Goal: Check status: Check status

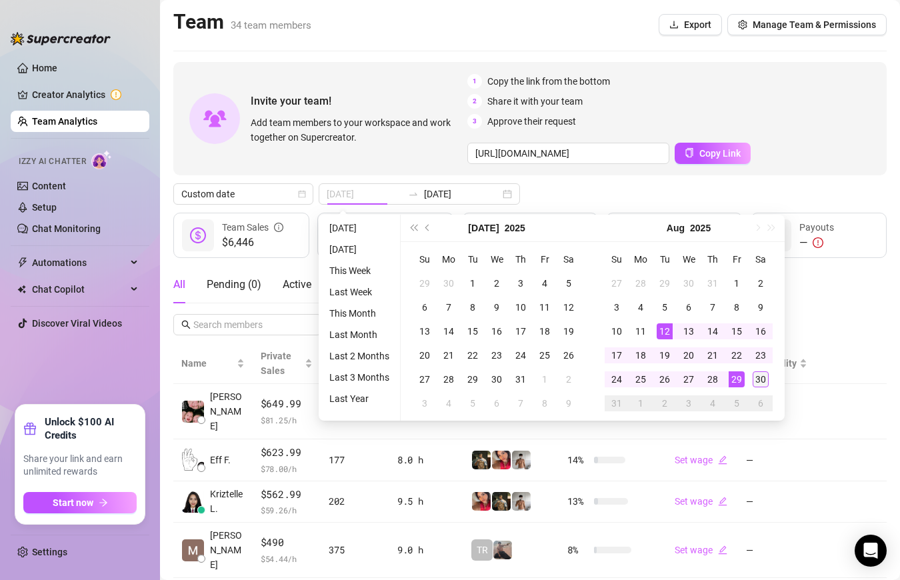
type input "[DATE]"
click at [758, 374] on div "30" at bounding box center [761, 379] width 16 height 16
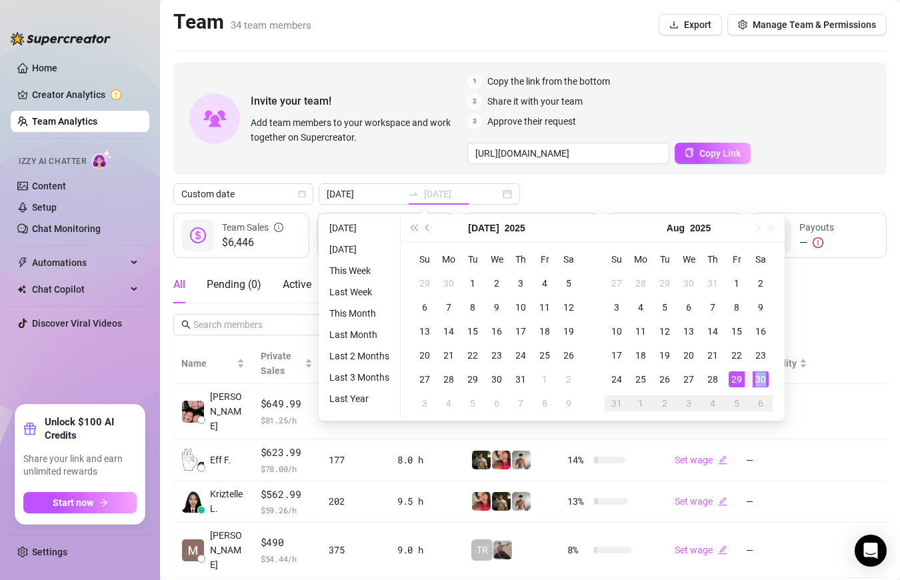
click at [758, 374] on div "30" at bounding box center [761, 379] width 16 height 16
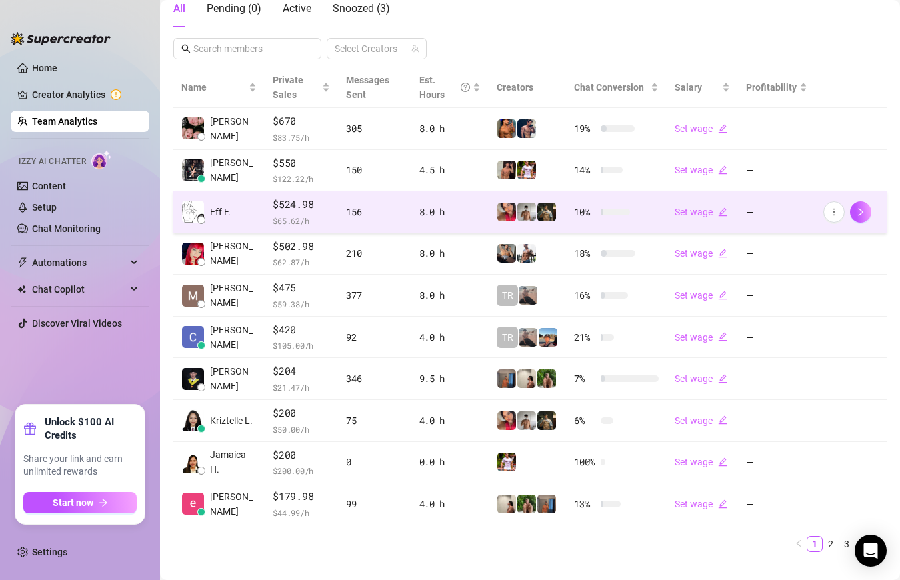
scroll to position [298, 0]
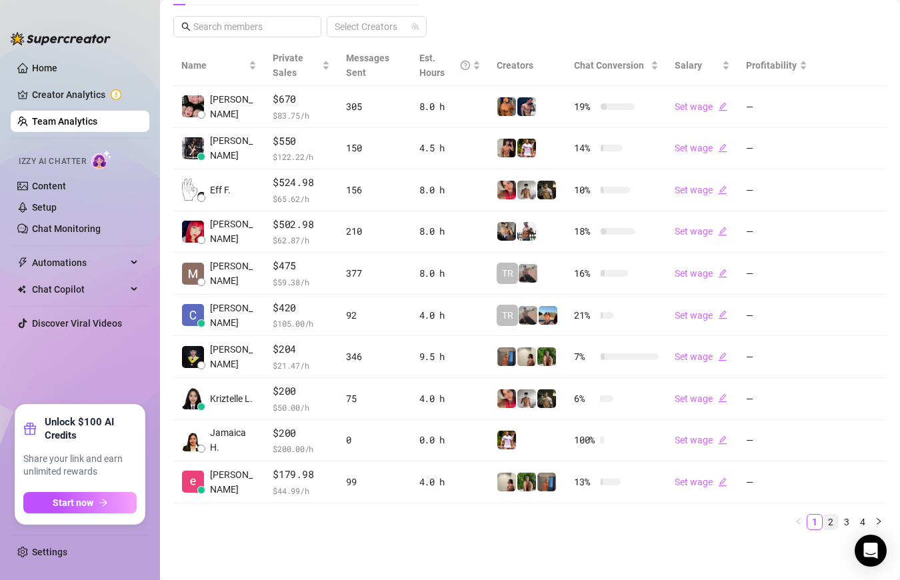
click at [832, 521] on link "2" at bounding box center [830, 522] width 15 height 15
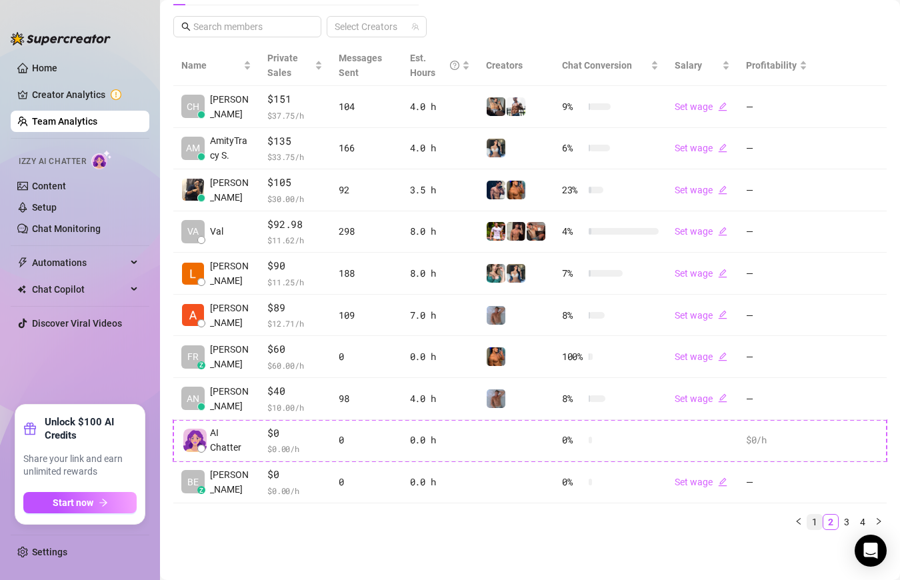
click at [812, 516] on link "1" at bounding box center [814, 522] width 15 height 15
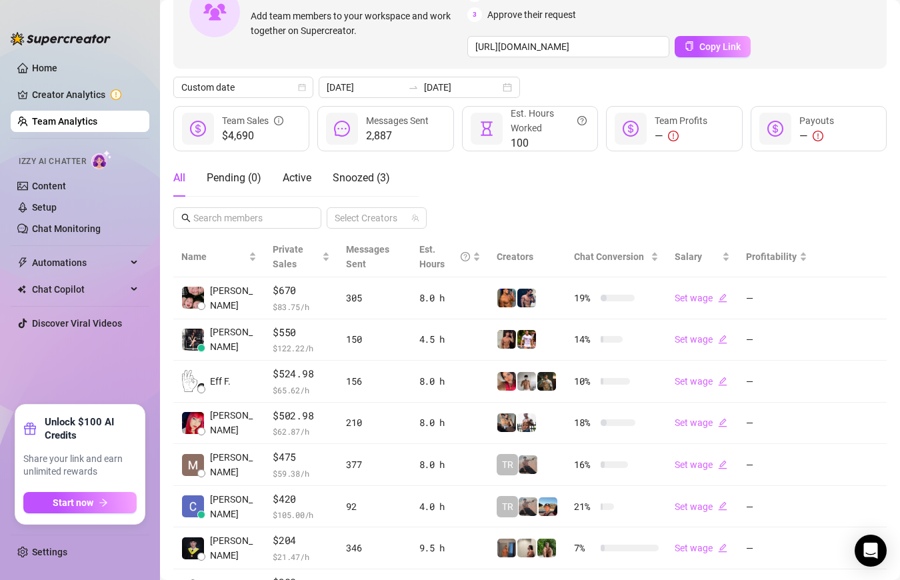
scroll to position [107, 0]
click at [424, 90] on input "[DATE]" at bounding box center [462, 86] width 76 height 15
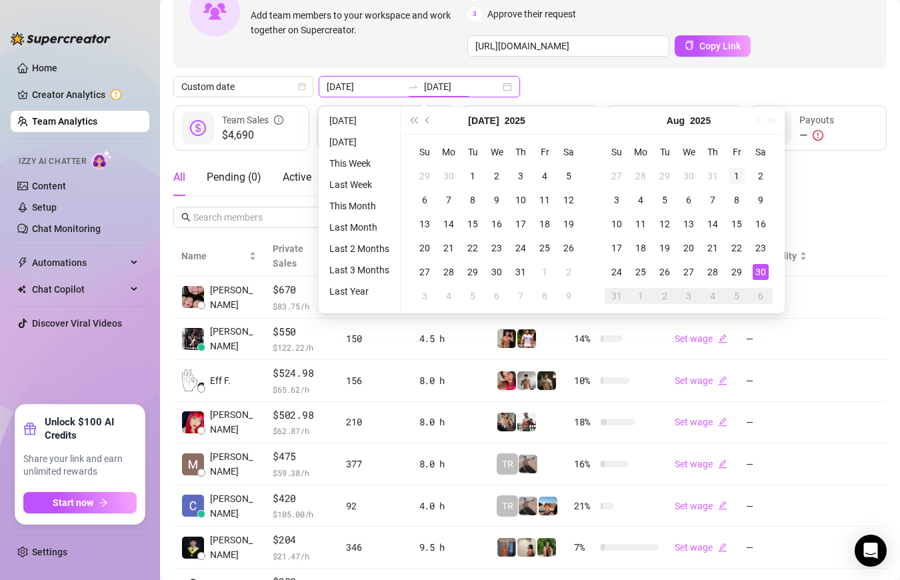
type input "[DATE]"
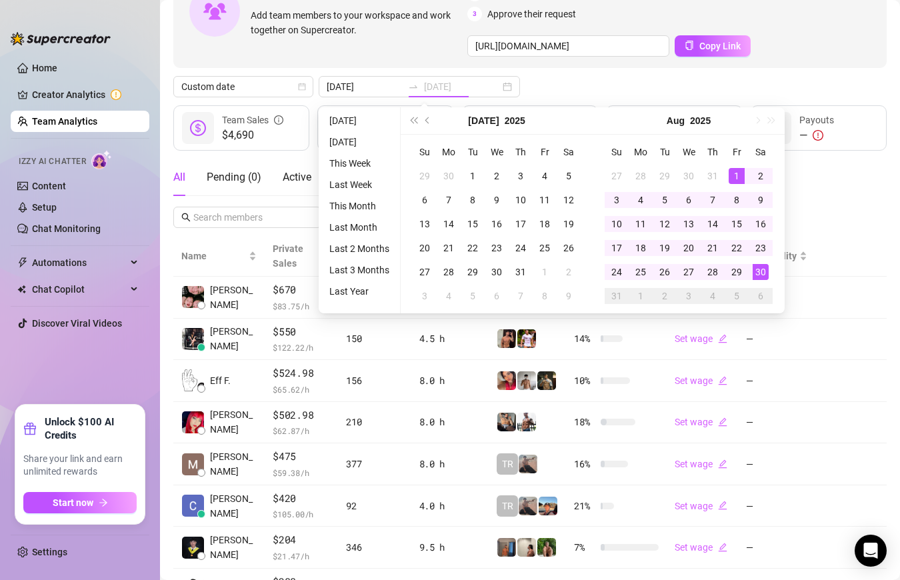
click at [735, 170] on div "1" at bounding box center [737, 176] width 16 height 16
click at [759, 275] on div "30" at bounding box center [761, 272] width 16 height 16
type input "[DATE]"
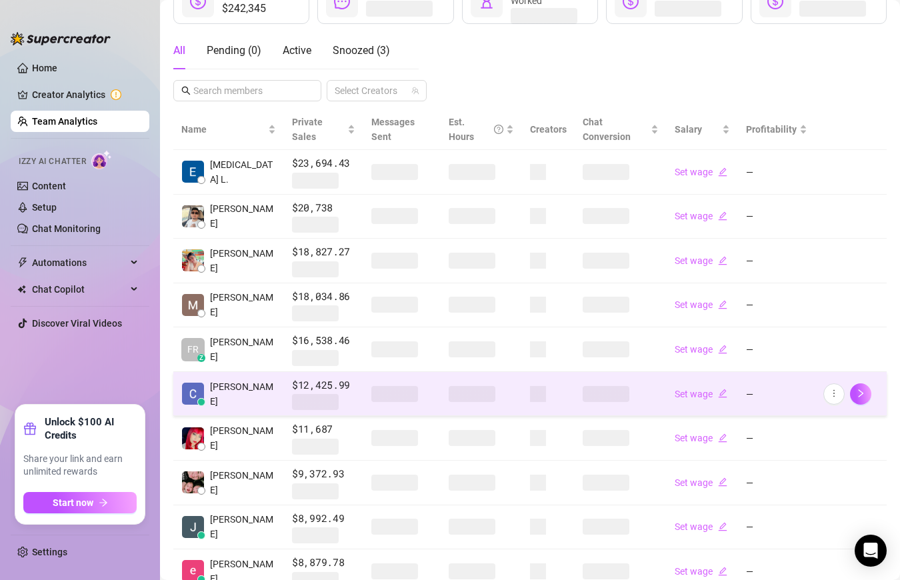
scroll to position [310, 0]
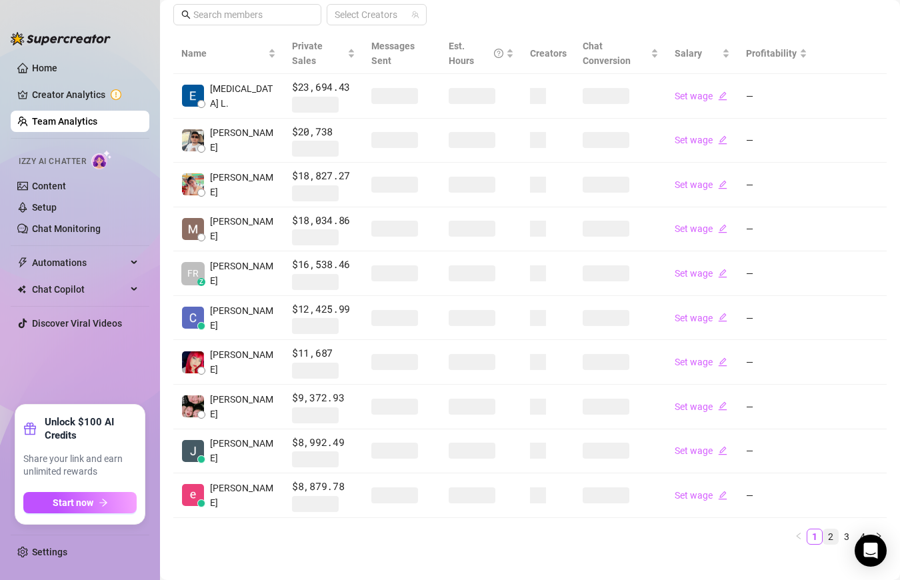
click at [833, 529] on link "2" at bounding box center [830, 536] width 15 height 15
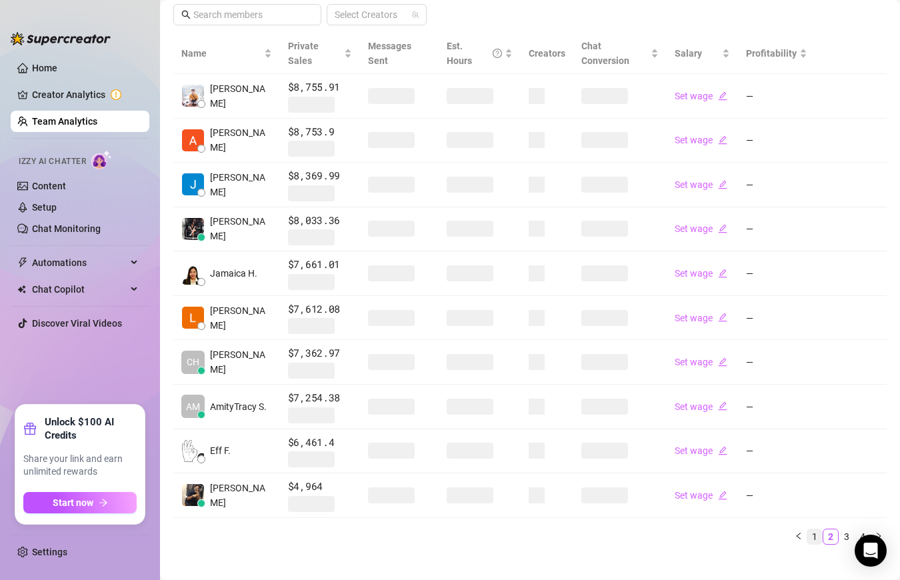
click at [815, 531] on link "1" at bounding box center [814, 536] width 15 height 15
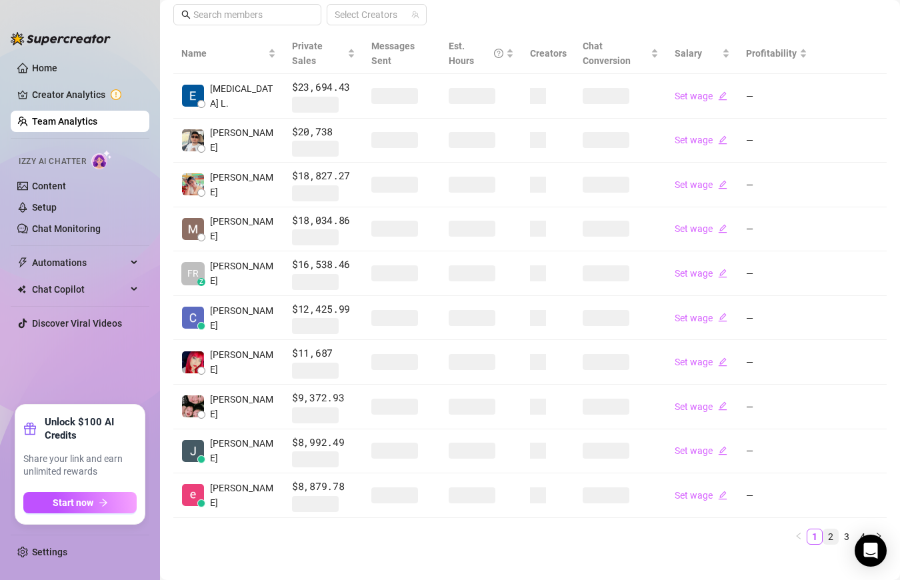
click at [833, 529] on link "2" at bounding box center [830, 536] width 15 height 15
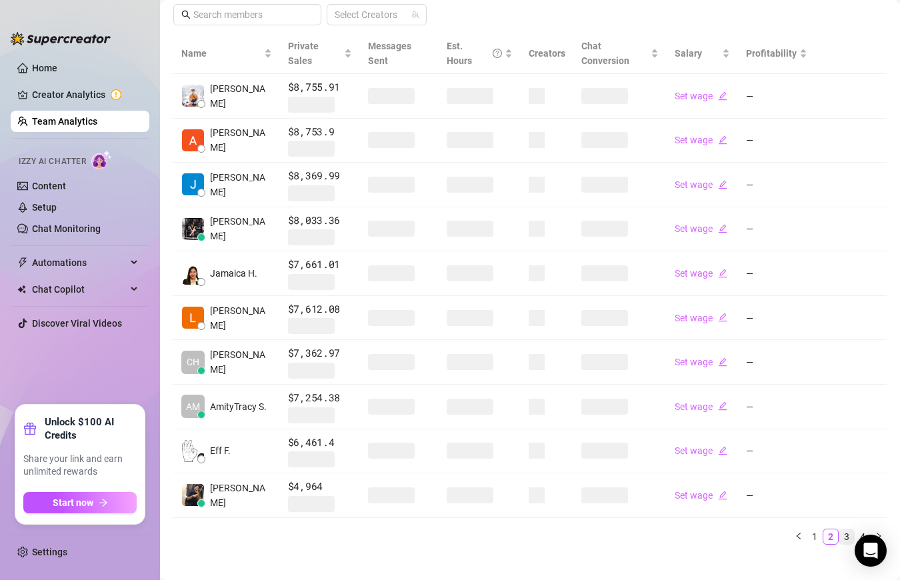
click at [850, 530] on link "3" at bounding box center [846, 536] width 15 height 15
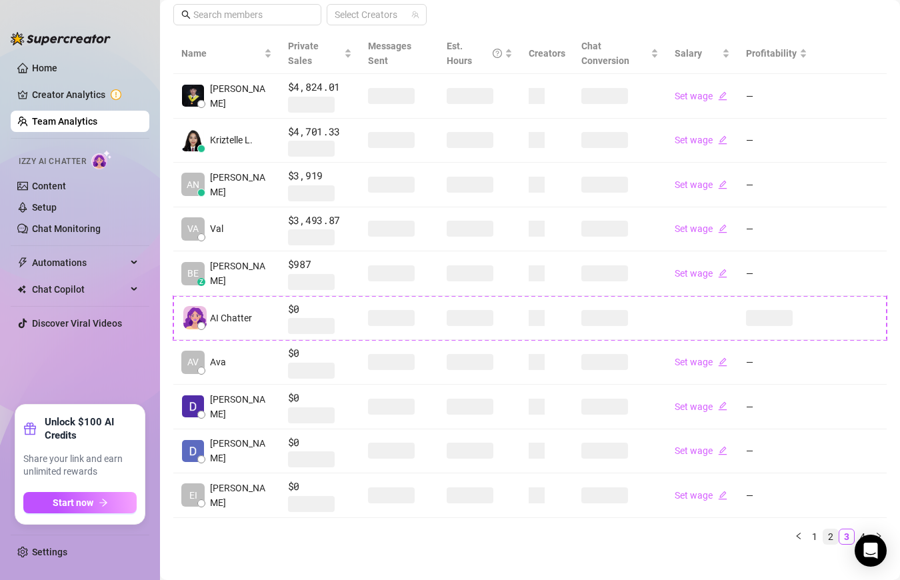
click at [831, 529] on link "2" at bounding box center [830, 536] width 15 height 15
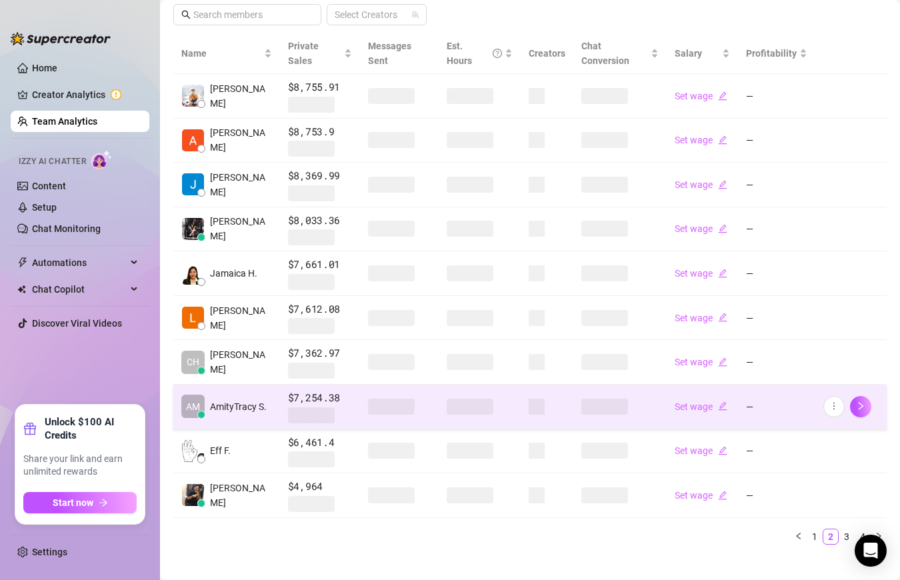
scroll to position [319, 0]
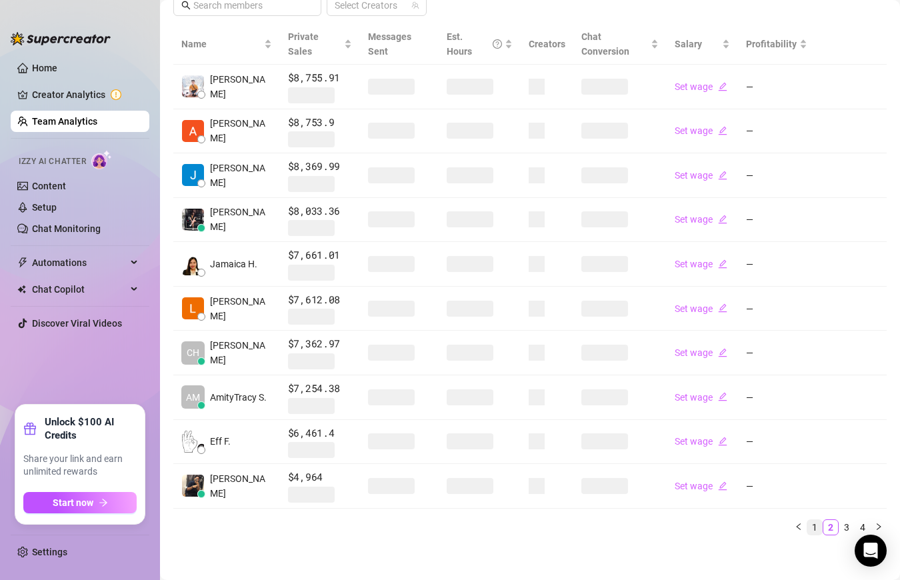
click at [814, 525] on link "1" at bounding box center [814, 527] width 15 height 15
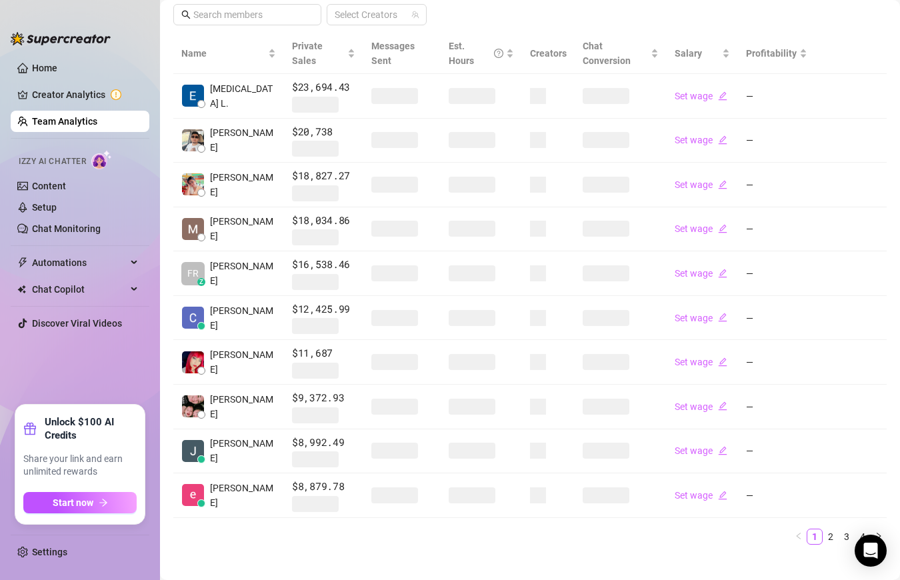
scroll to position [276, 0]
